Goal: Information Seeking & Learning: Understand process/instructions

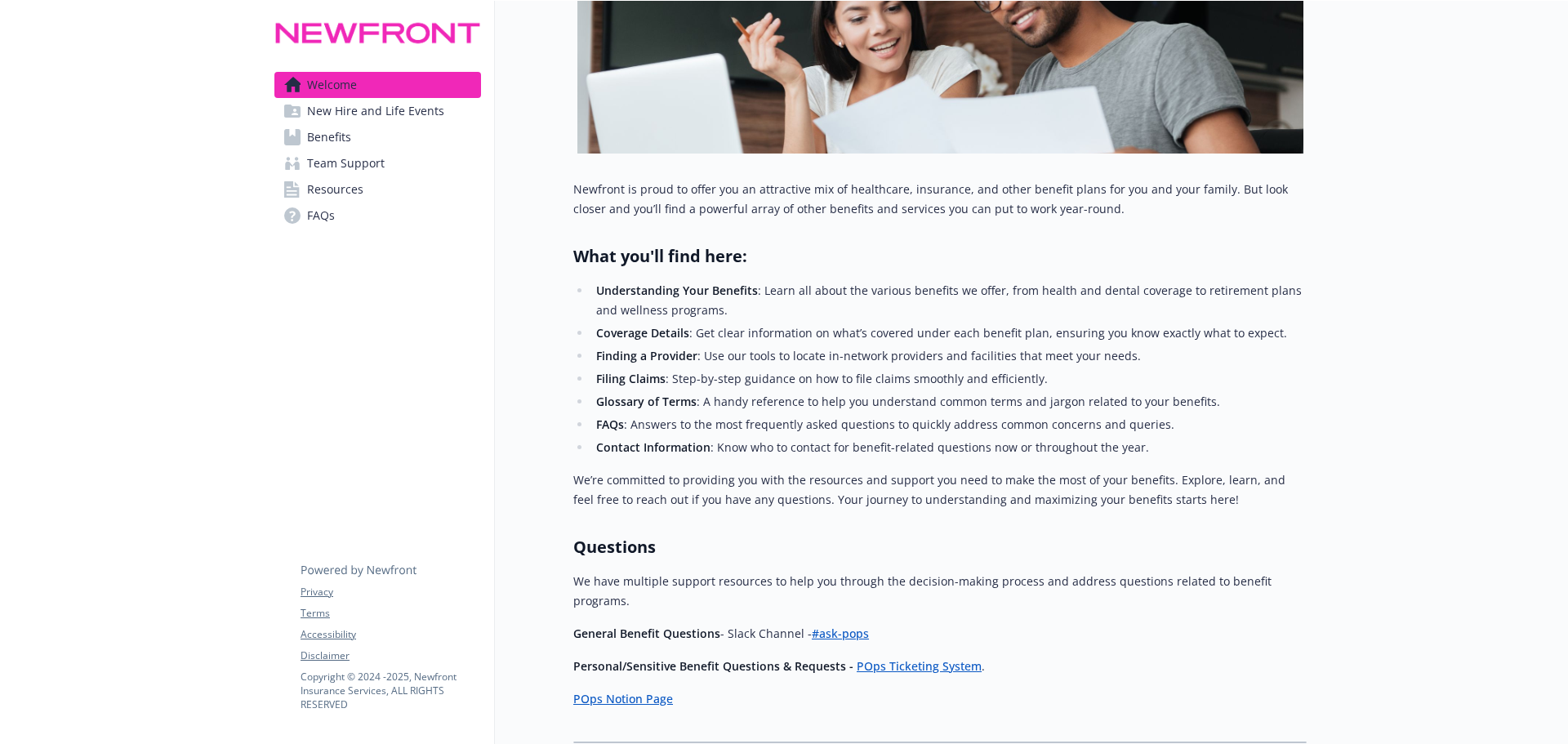
scroll to position [326, 0]
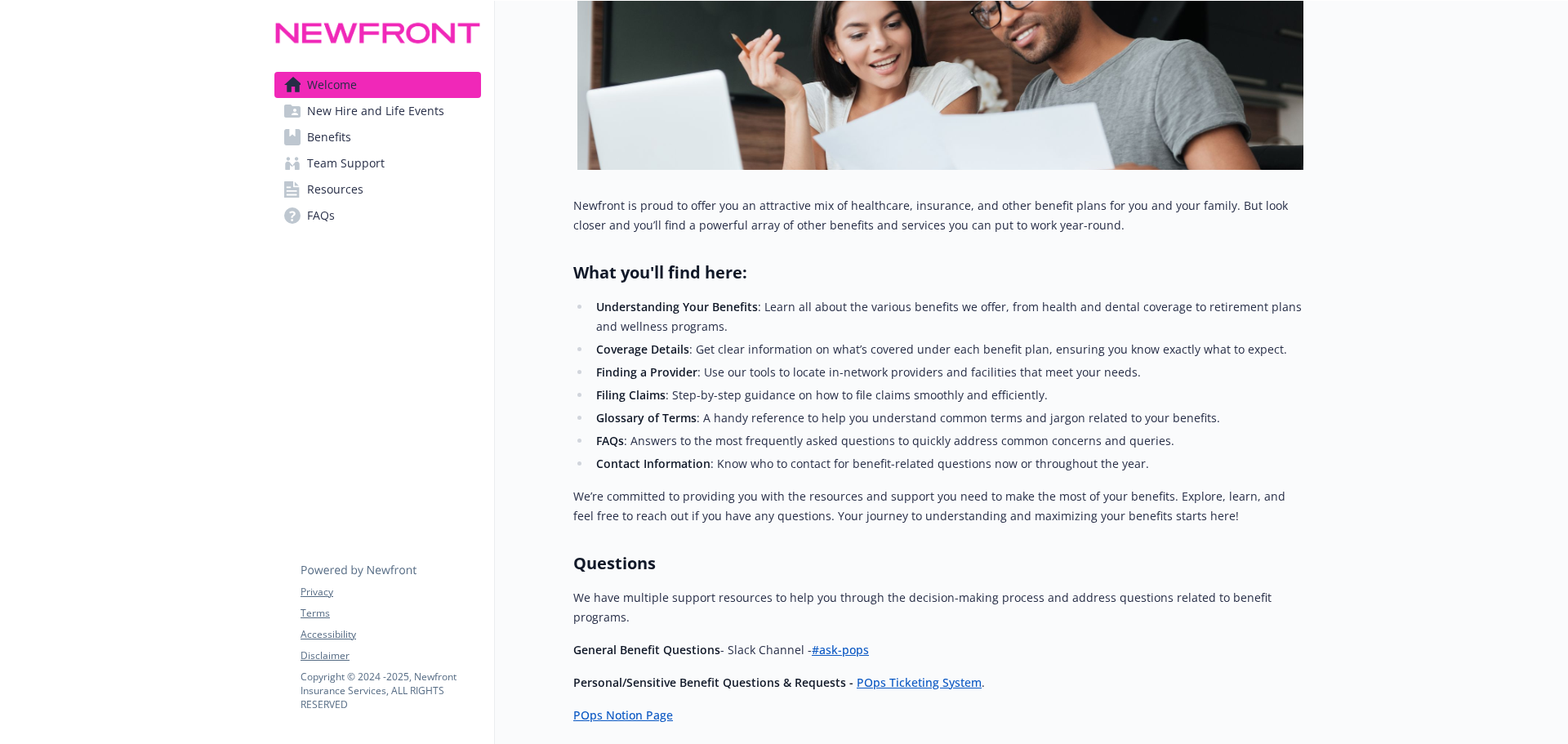
click at [406, 107] on span "New Hire and Life Events" at bounding box center [375, 111] width 137 height 26
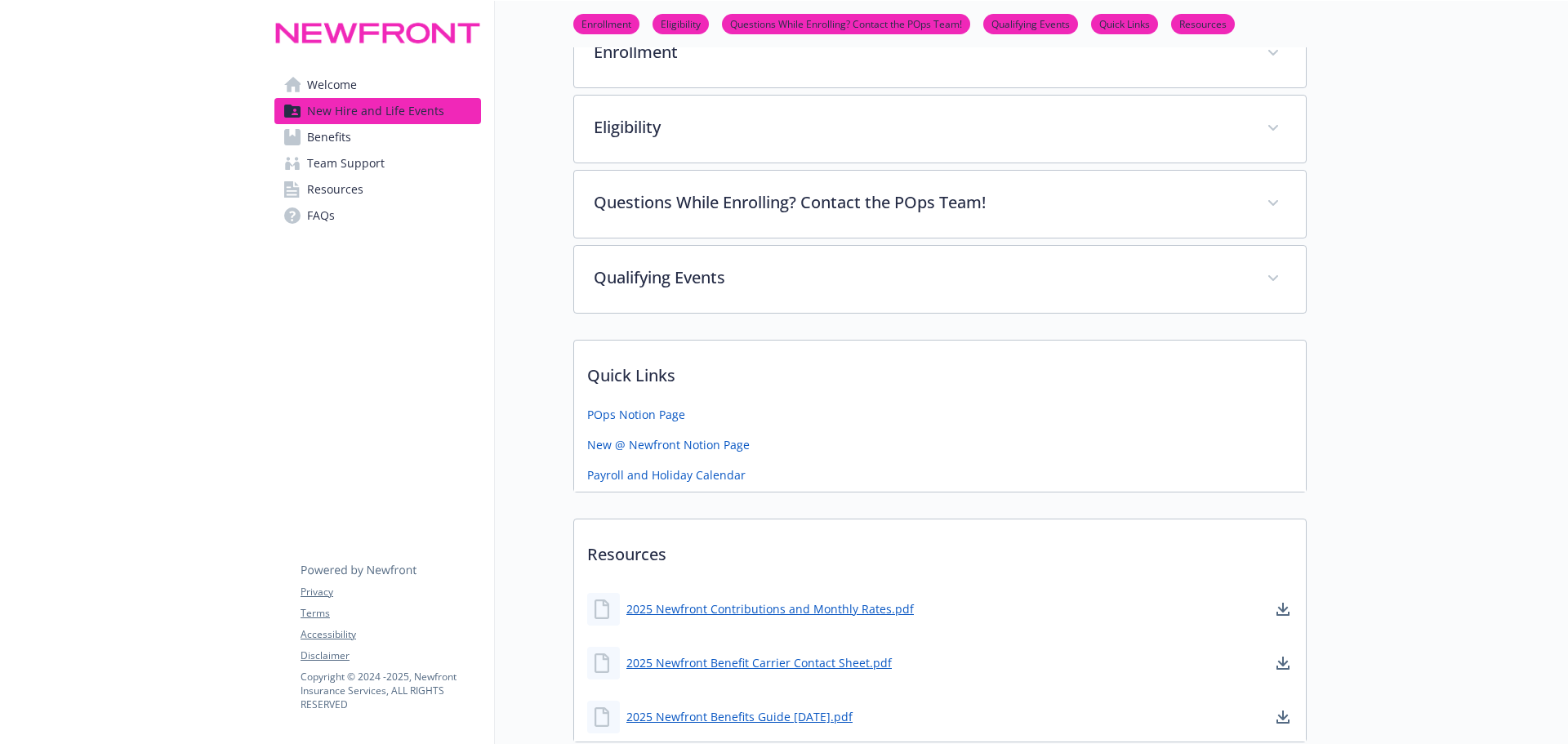
scroll to position [409, 0]
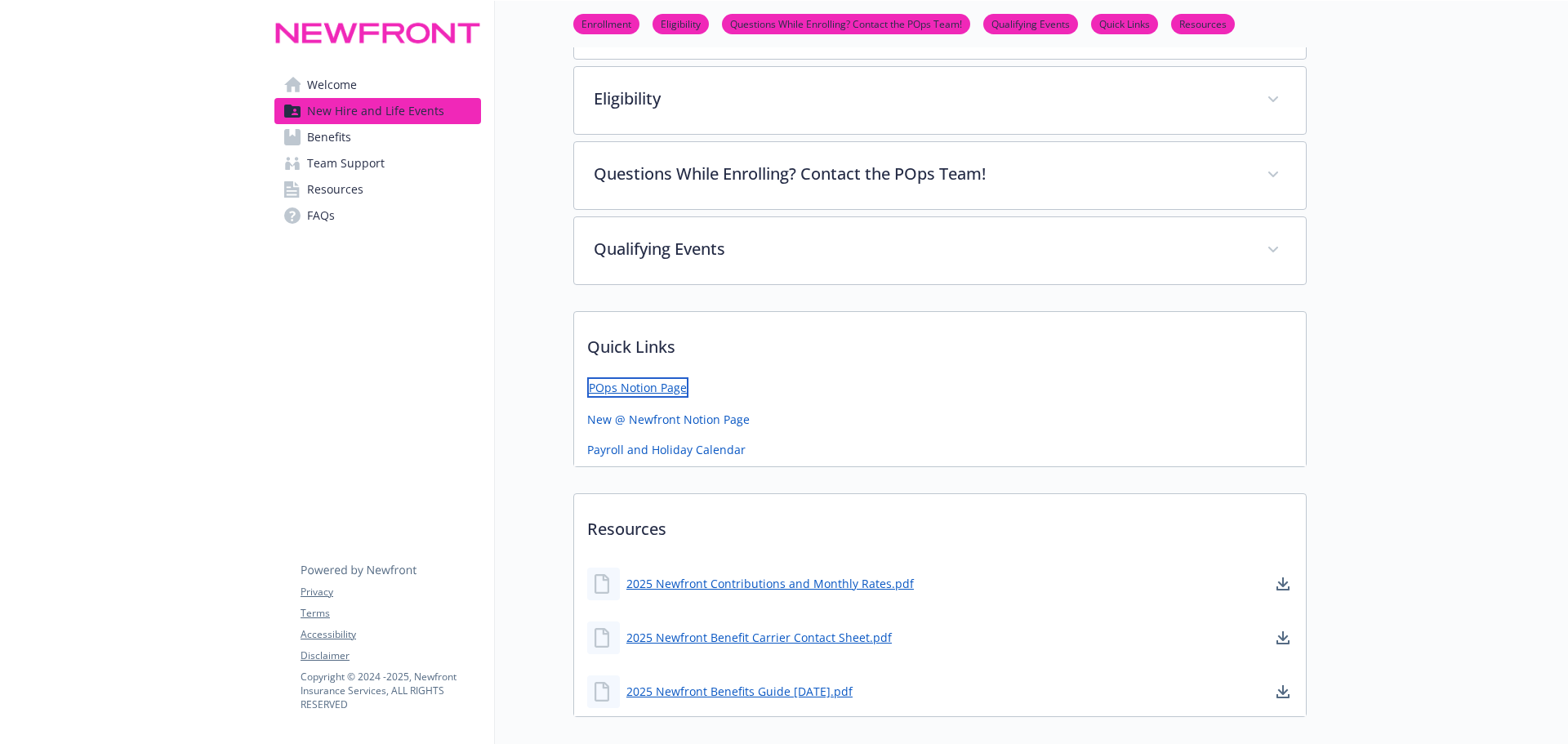
click at [659, 384] on link "POps Notion Page" at bounding box center [638, 387] width 101 height 21
